Goal: Task Accomplishment & Management: Use online tool/utility

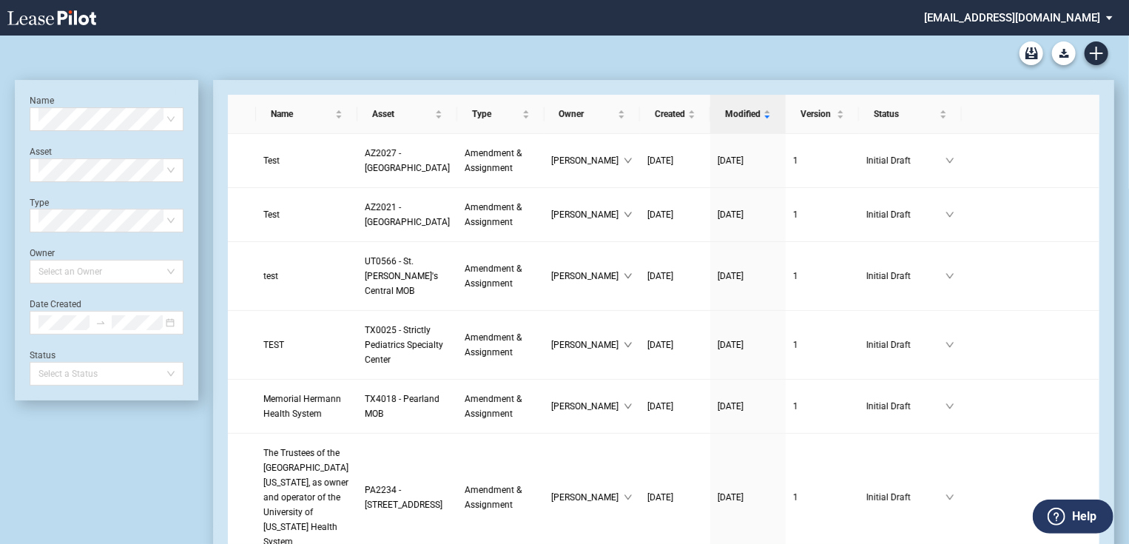
click at [1041, 18] on md-select "jlarce@healthpeak.com Admin Area Settings Sign Out" at bounding box center [1023, 16] width 203 height 33
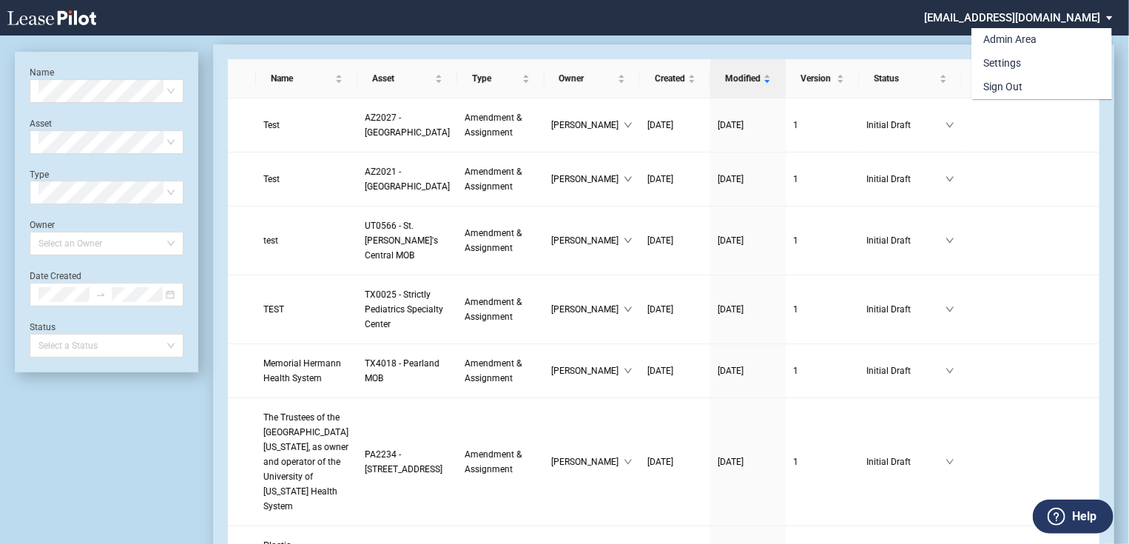
click at [838, 30] on md-backdrop at bounding box center [564, 289] width 1129 height 579
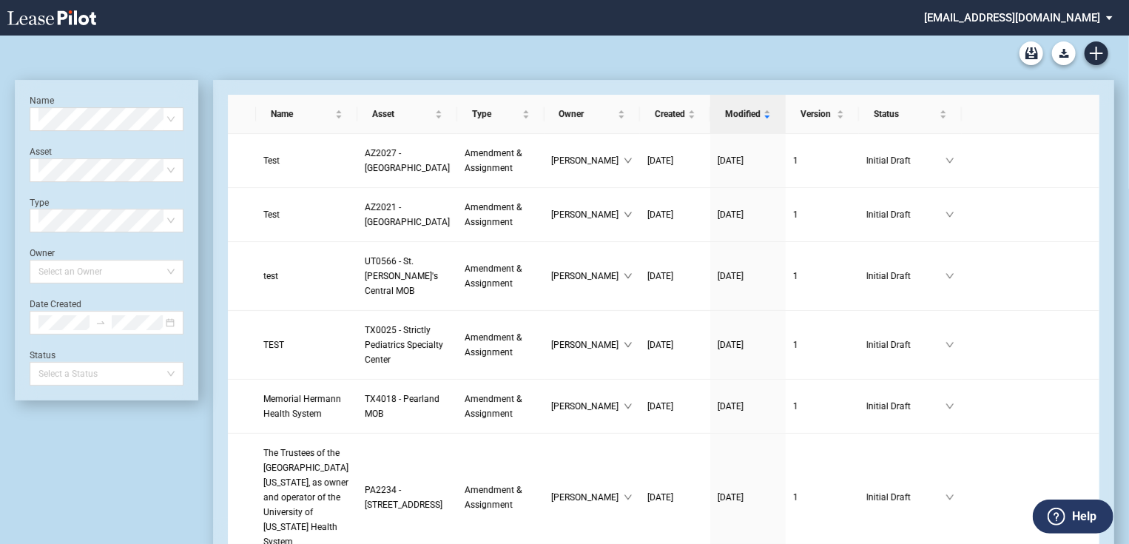
click at [1111, 10] on md-select "[EMAIL_ADDRESS][DOMAIN_NAME]" at bounding box center [1023, 16] width 203 height 33
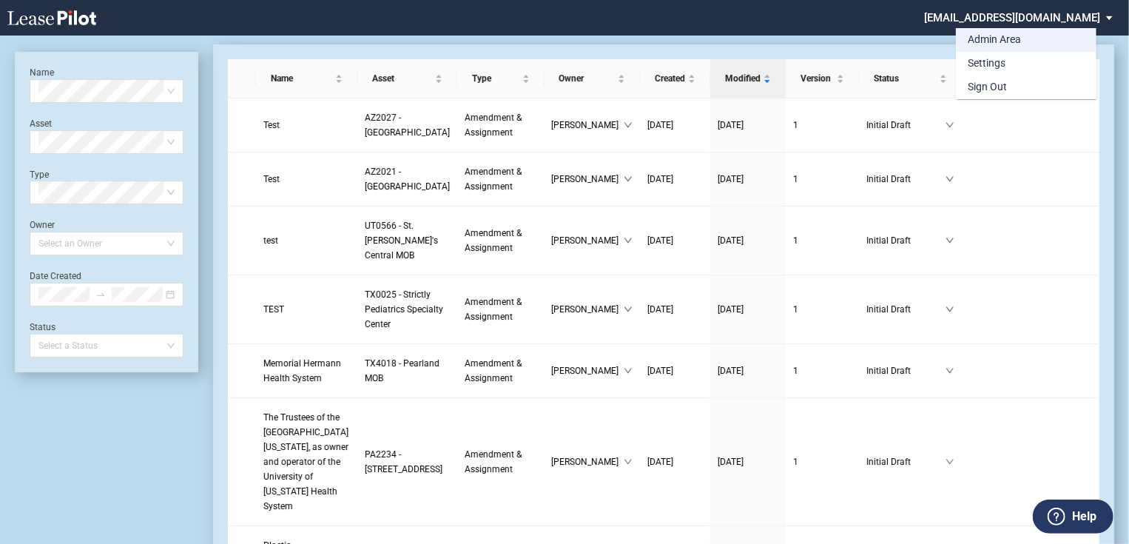
click at [973, 42] on div "Admin Area" at bounding box center [993, 40] width 53 height 15
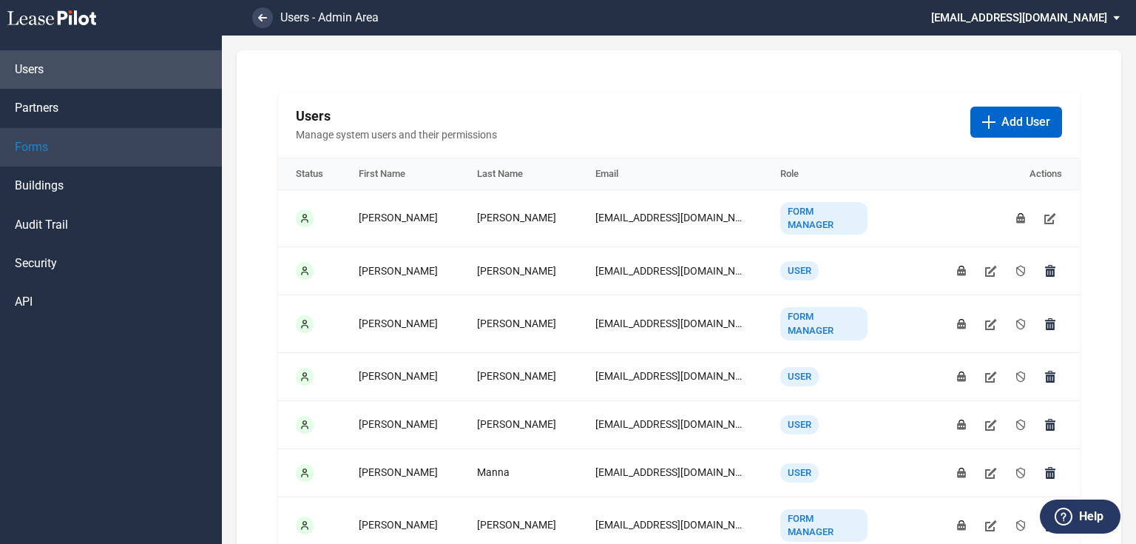
click at [22, 138] on link "Forms" at bounding box center [111, 147] width 222 height 38
click at [112, 157] on link "Forms" at bounding box center [111, 147] width 222 height 38
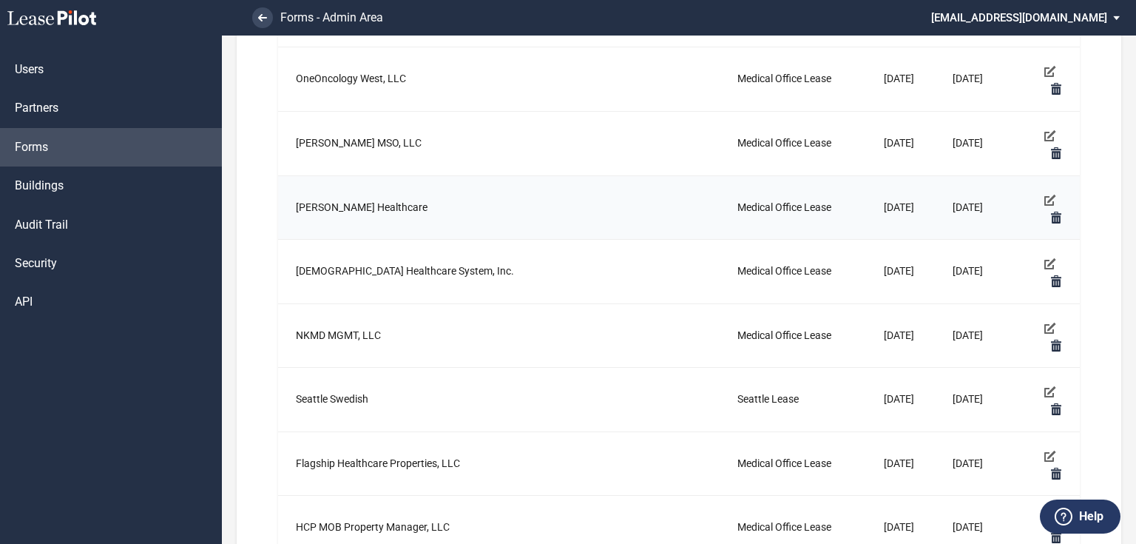
scroll to position [1006, 0]
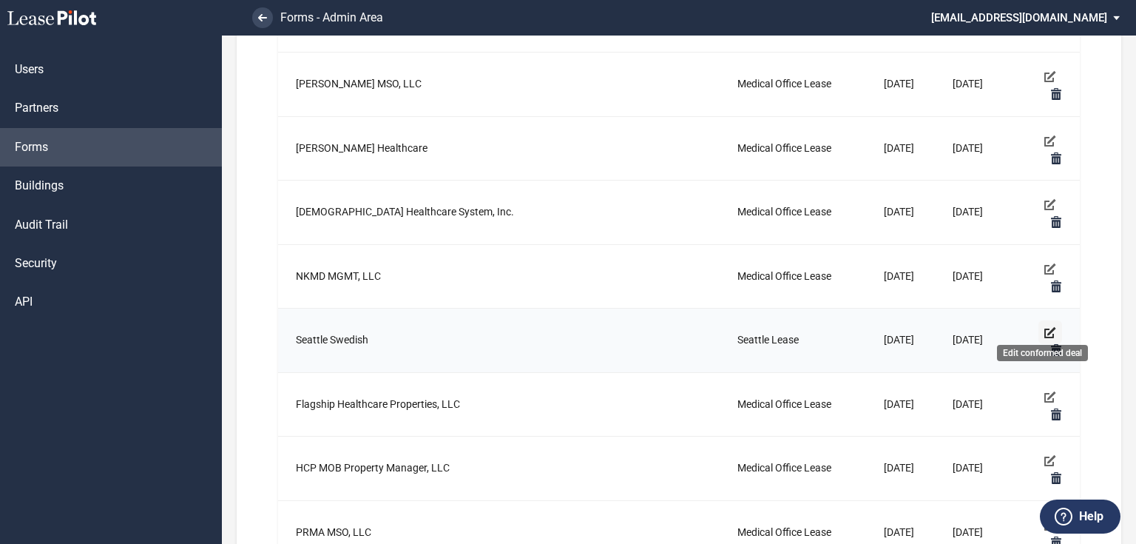
click at [1044, 327] on use "Edit conformed deal" at bounding box center [1050, 332] width 12 height 11
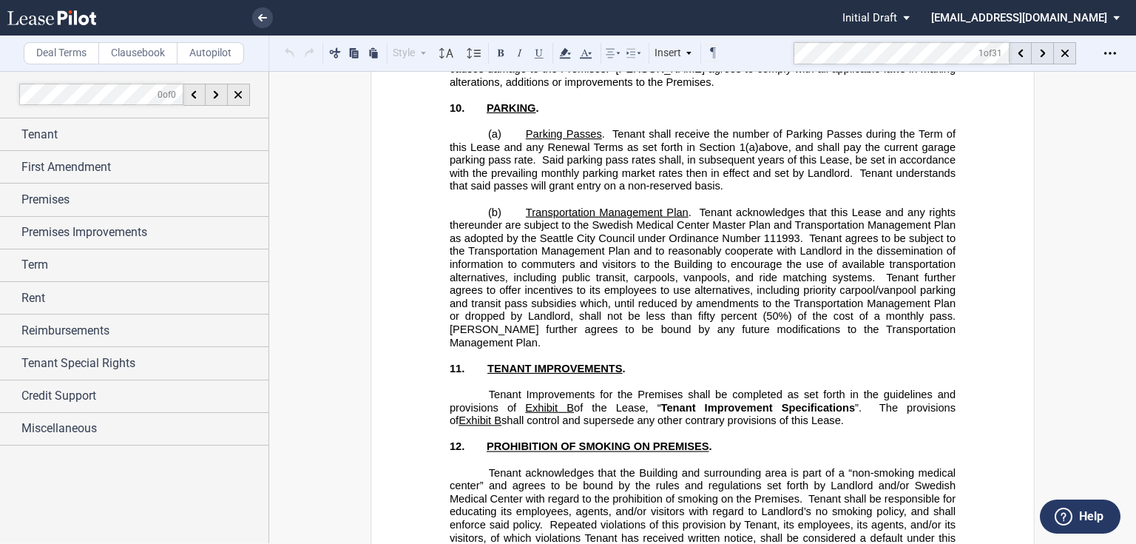
scroll to position [2404, 0]
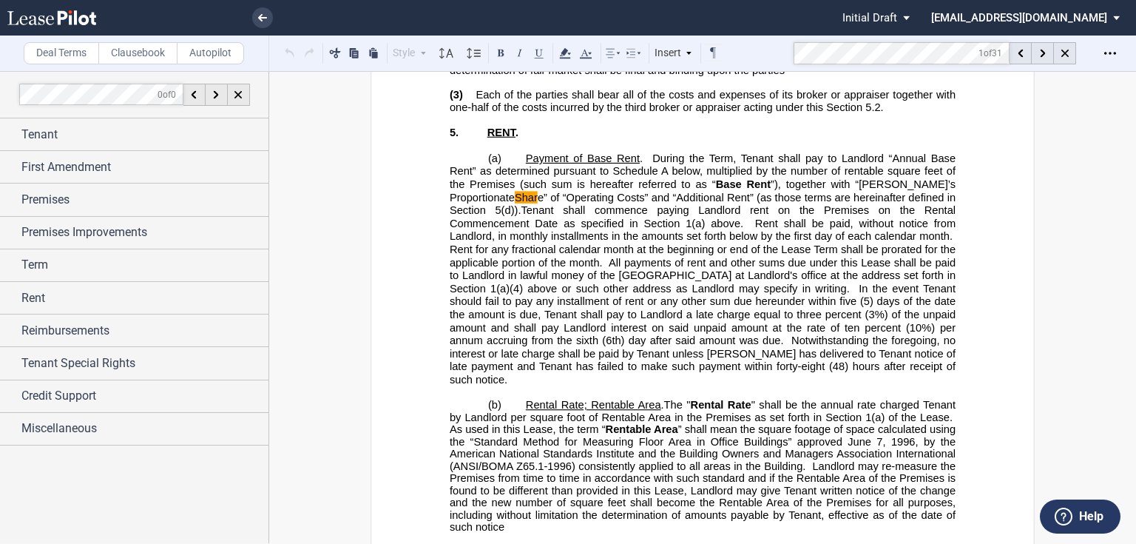
click at [558, 383] on span "Tenant shall commence paying Landlord rent on the Premises on the Rental Commen…" at bounding box center [704, 294] width 509 height 181
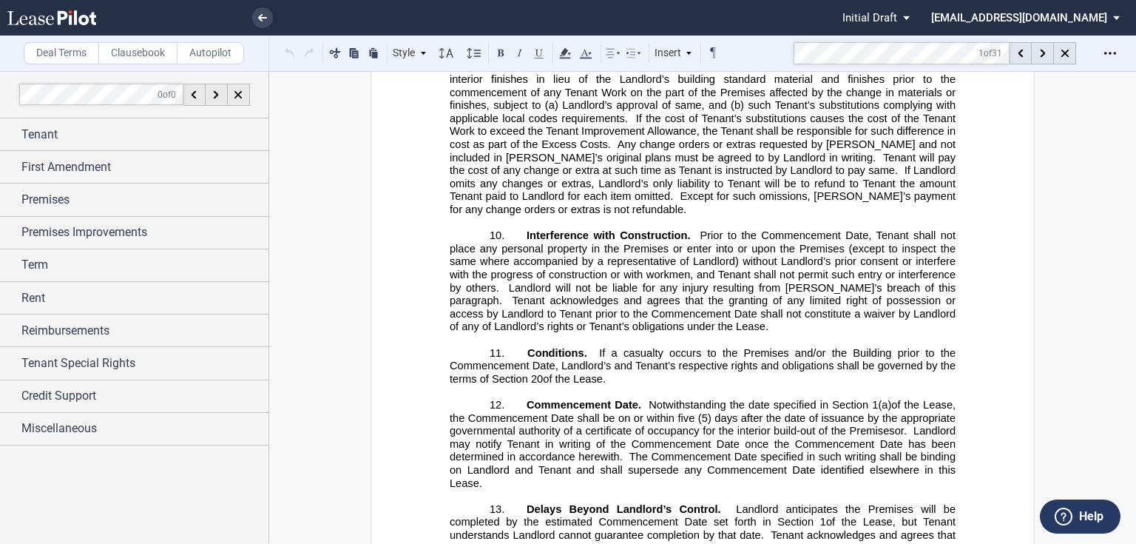
scroll to position [19546, 0]
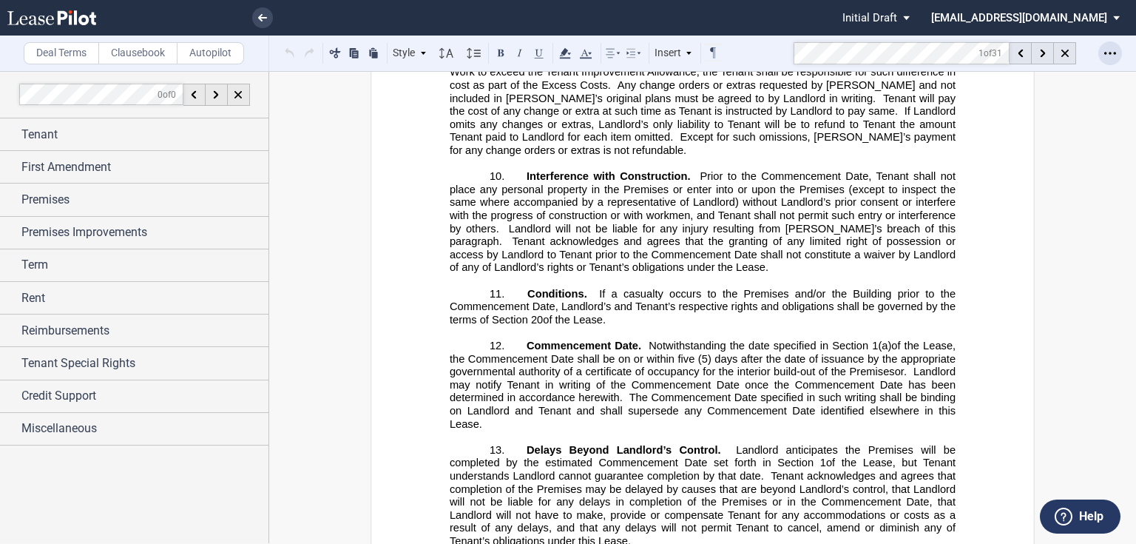
click at [1104, 60] on div "Open Lease options menu" at bounding box center [1110, 53] width 24 height 24
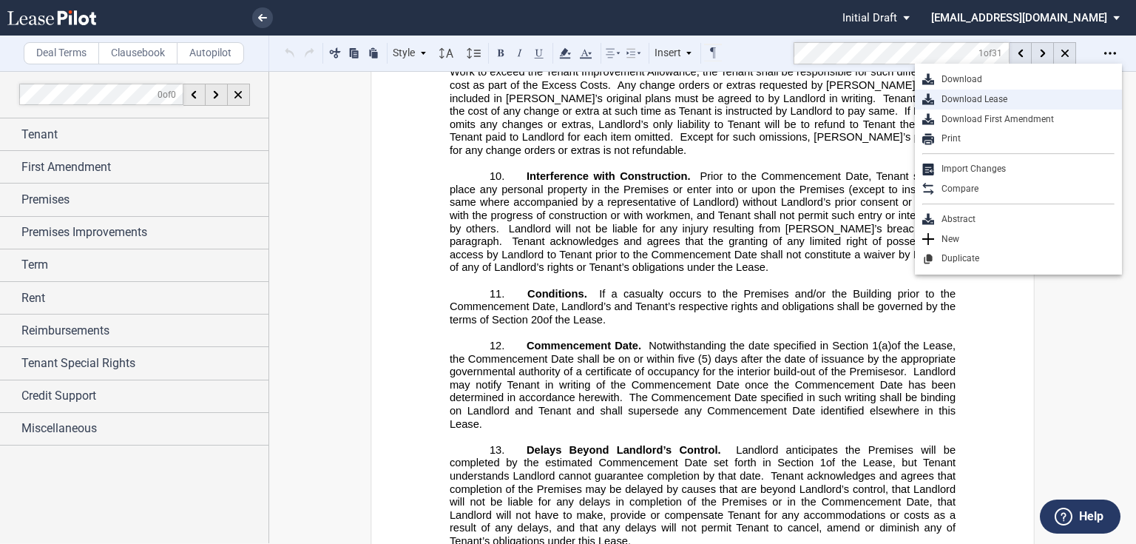
click at [995, 96] on div "Download Lease" at bounding box center [1024, 99] width 180 height 13
